Goal: Information Seeking & Learning: Learn about a topic

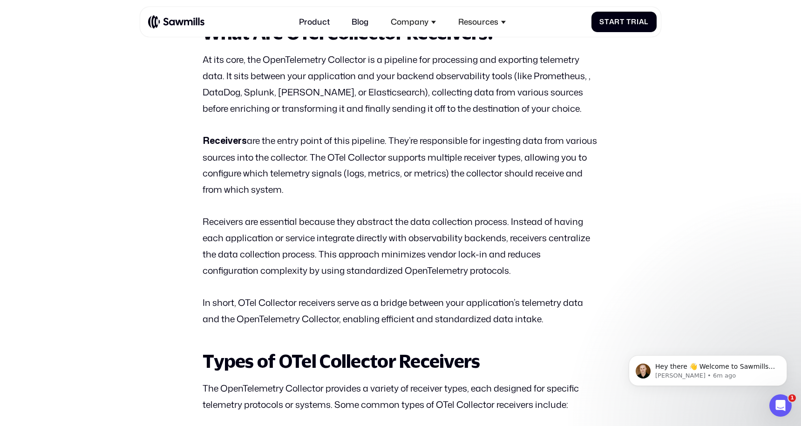
scroll to position [616, 0]
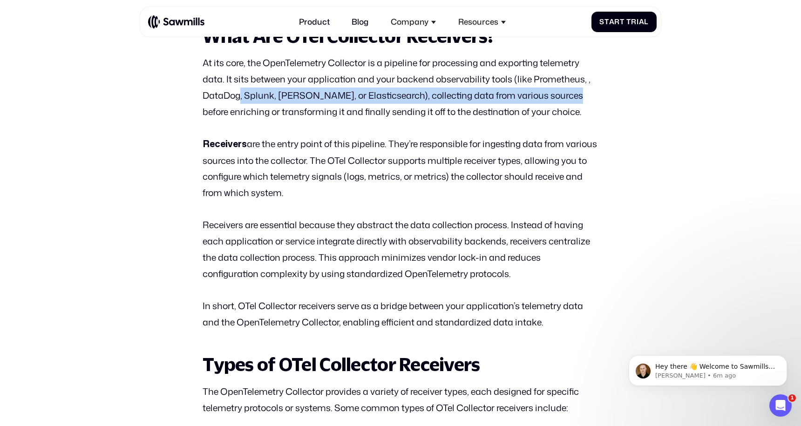
drag, startPoint x: 267, startPoint y: 96, endPoint x: 594, endPoint y: 92, distance: 326.2
click at [594, 92] on p "At its core, the OpenTelemetry Collector is a pipeline for processing and expor…" at bounding box center [401, 87] width 396 height 65
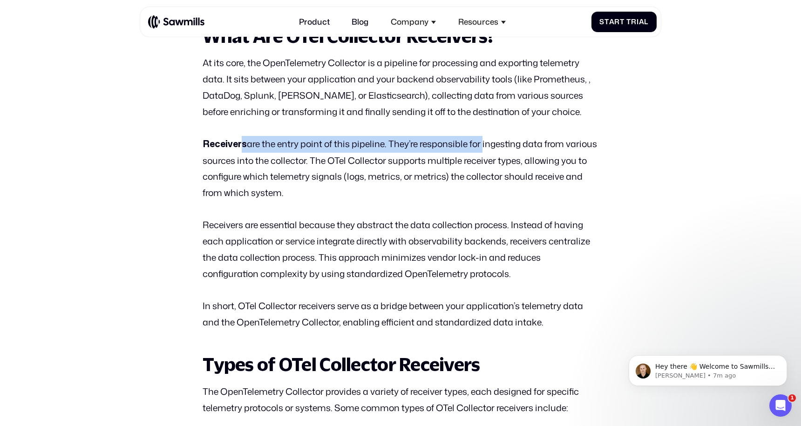
drag, startPoint x: 243, startPoint y: 149, endPoint x: 483, endPoint y: 140, distance: 239.7
click at [483, 140] on p "Receivers are the entry point of this pipeline. They’re responsible for ingesti…" at bounding box center [401, 168] width 396 height 65
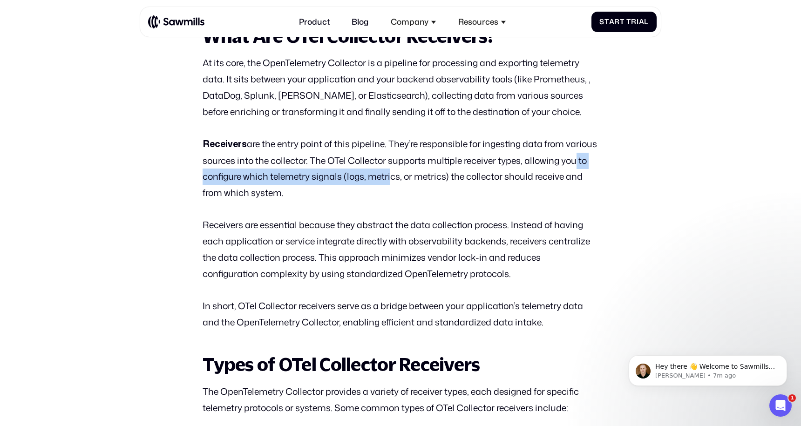
drag, startPoint x: 213, startPoint y: 179, endPoint x: 415, endPoint y: 176, distance: 201.8
click at [415, 176] on p "Receivers are the entry point of this pipeline. They’re responsible for ingesti…" at bounding box center [401, 168] width 396 height 65
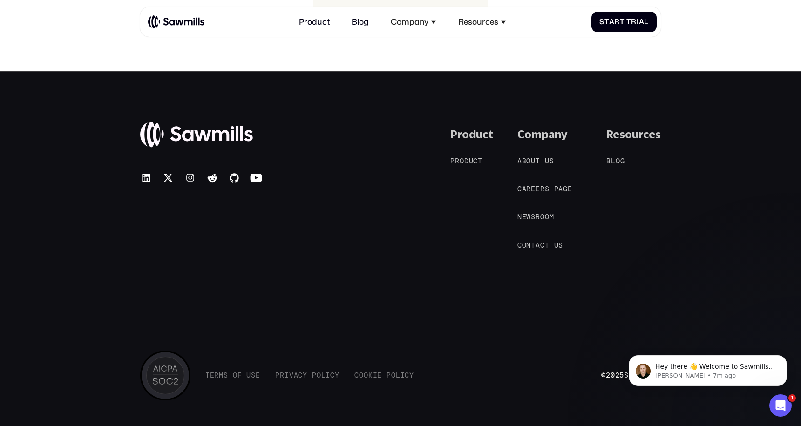
scroll to position [4674, 0]
